Goal: Find contact information: Find contact information

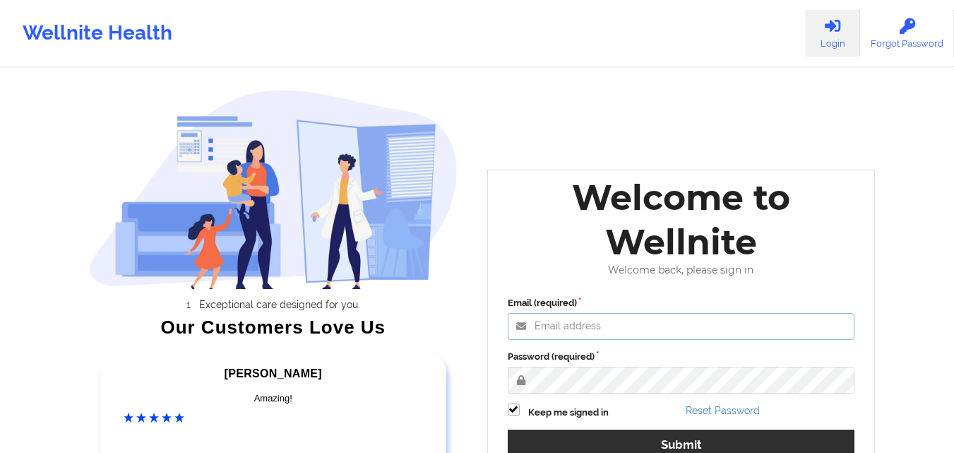
type input "[EMAIL_ADDRESS][DOMAIN_NAME]"
click at [694, 359] on label "Password (required)" at bounding box center [681, 356] width 347 height 14
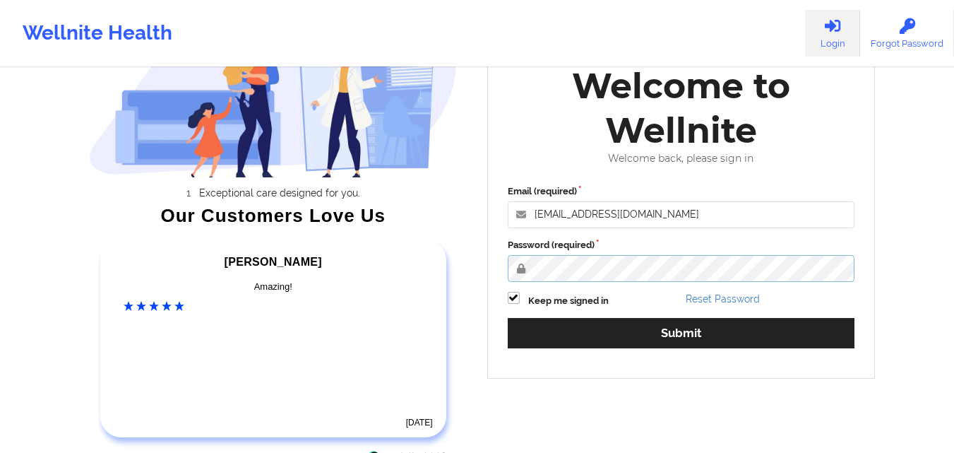
scroll to position [195, 0]
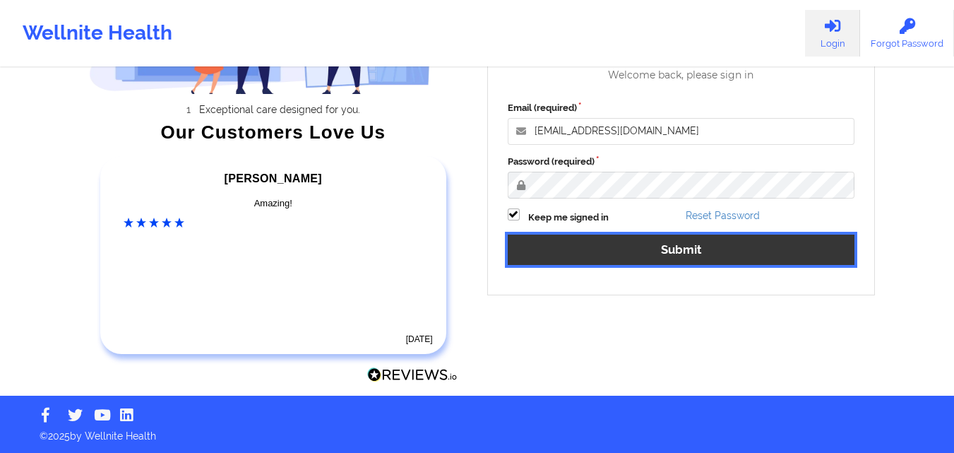
click at [694, 249] on button "Submit" at bounding box center [681, 249] width 347 height 30
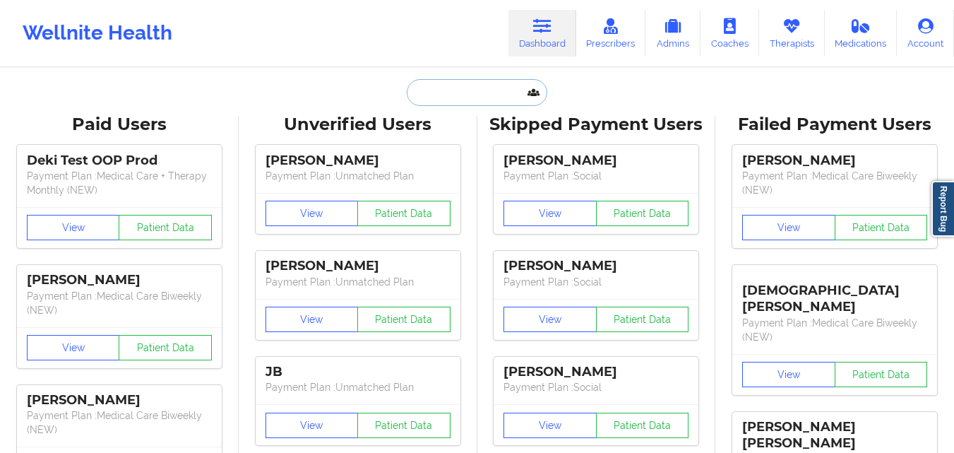
click at [492, 89] on input "text" at bounding box center [477, 92] width 140 height 27
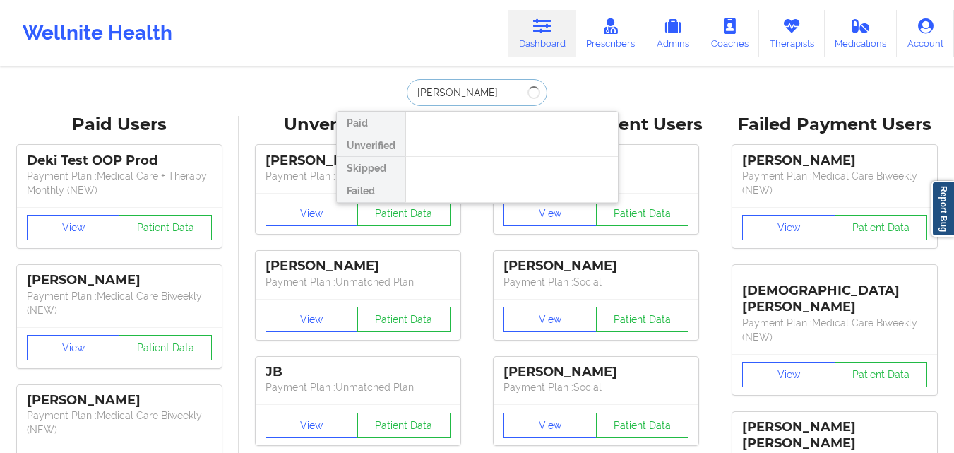
type input "[PERSON_NAME]"
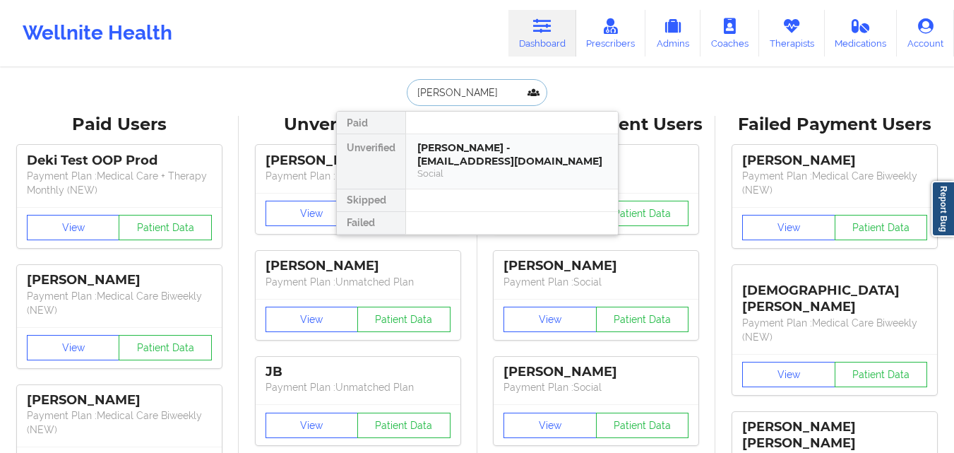
click at [486, 146] on div "[PERSON_NAME] - [EMAIL_ADDRESS][DOMAIN_NAME]" at bounding box center [511, 154] width 189 height 26
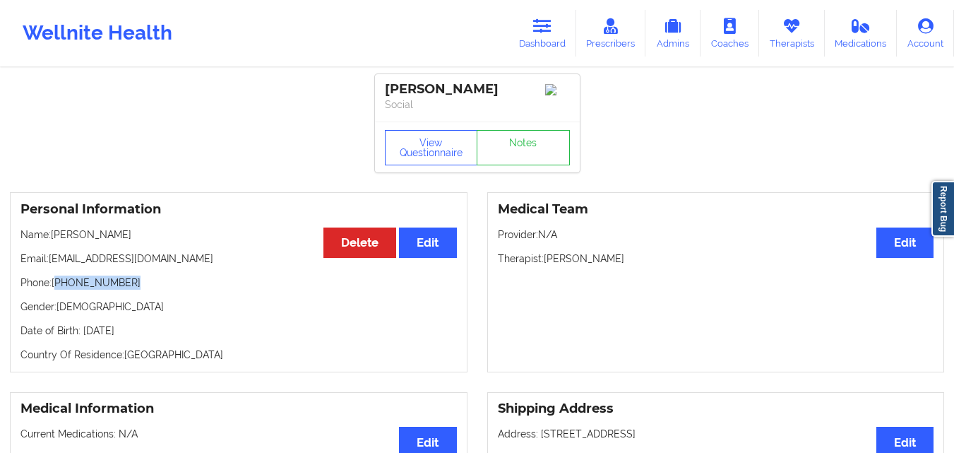
drag, startPoint x: 127, startPoint y: 291, endPoint x: 59, endPoint y: 288, distance: 68.5
click at [59, 288] on p "Phone: [PHONE_NUMBER]" at bounding box center [238, 282] width 436 height 14
copy p "[PHONE_NUMBER]"
